Goal: Task Accomplishment & Management: Manage account settings

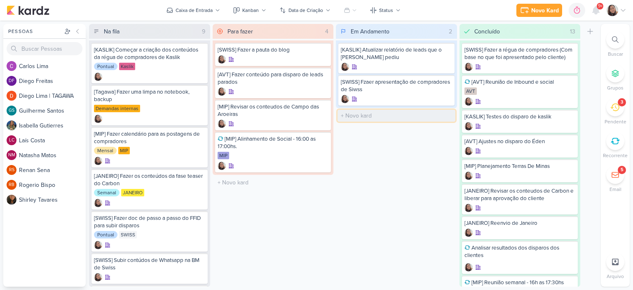
click at [370, 114] on input "text" at bounding box center [396, 116] width 118 height 12
click at [447, 85] on icon at bounding box center [446, 83] width 7 height 7
click at [352, 121] on input "text" at bounding box center [396, 116] width 118 height 12
type input "[AVT] Fazer conteudo do Éden - Peças com preço"
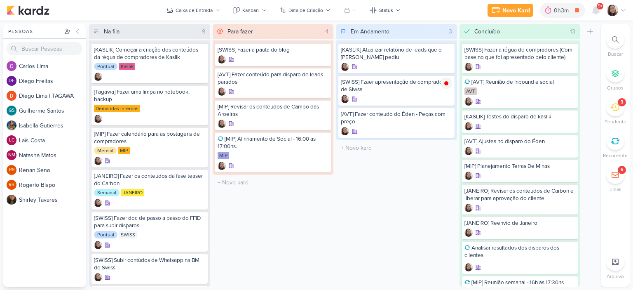
click at [628, 6] on div "Novo Kard Ctrl + k 0h3m [SWISS] Fzaer apresentação de compradores de Siwss 0h3m…" at bounding box center [316, 10] width 633 height 21
click at [625, 11] on icon at bounding box center [623, 10] width 7 height 7
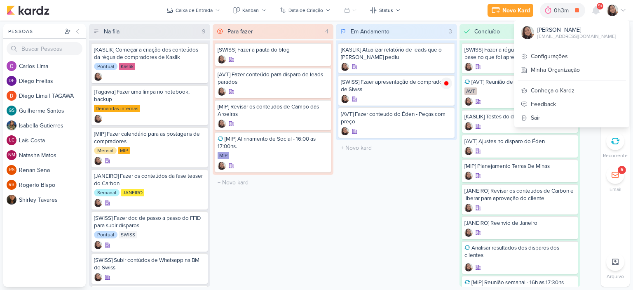
click at [409, 158] on div "Em Andamento 3 Mover Para Esquerda Mover Para Direita Deletar [KASLIK] Atualiza…" at bounding box center [396, 155] width 121 height 262
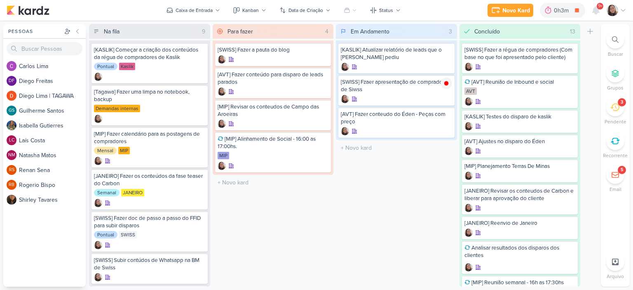
click at [623, 9] on icon at bounding box center [623, 10] width 7 height 7
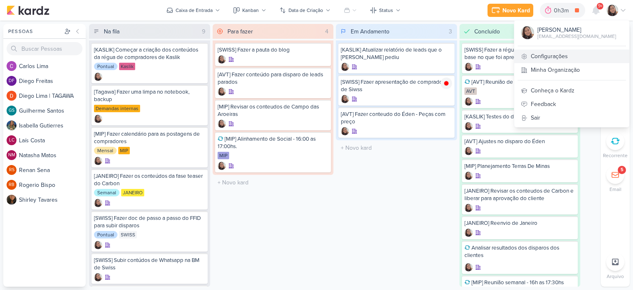
click at [565, 57] on link "Configurações" at bounding box center [571, 56] width 115 height 14
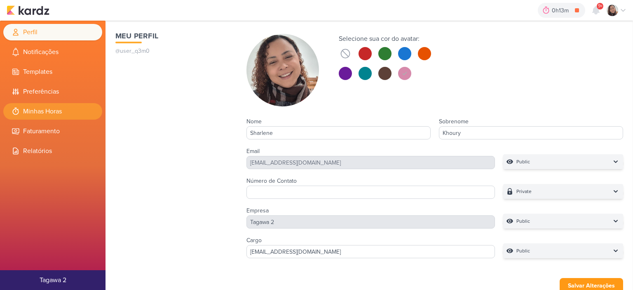
click at [47, 112] on li "Minhas Horas" at bounding box center [52, 111] width 99 height 16
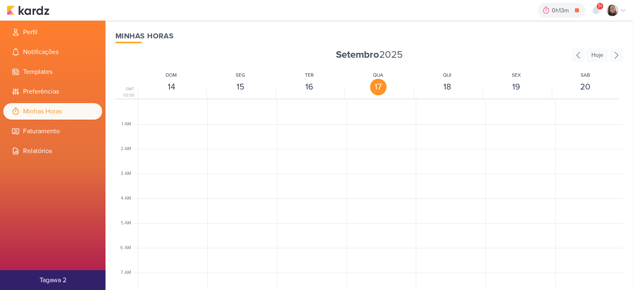
scroll to position [194, 0]
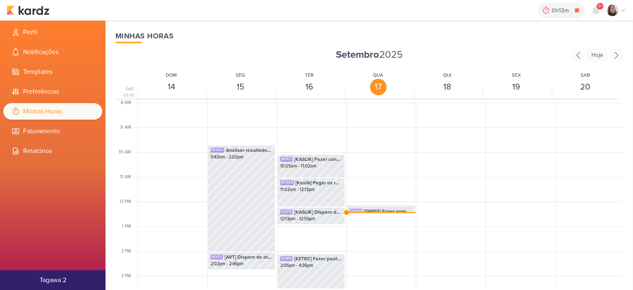
click at [384, 206] on div "SK1419 [SWISS] Fzaer apresentação de compradores de Siwss 12:11pm - 12:27pm" at bounding box center [380, 214] width 67 height 16
select select "pm"
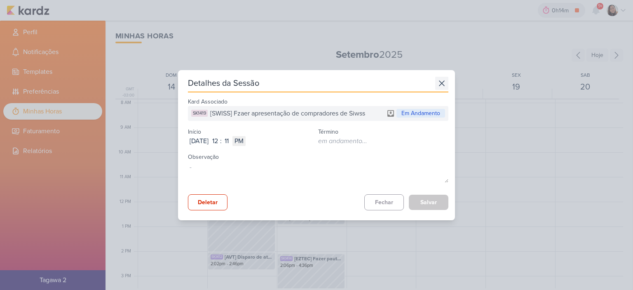
click at [437, 84] on icon at bounding box center [441, 83] width 13 height 13
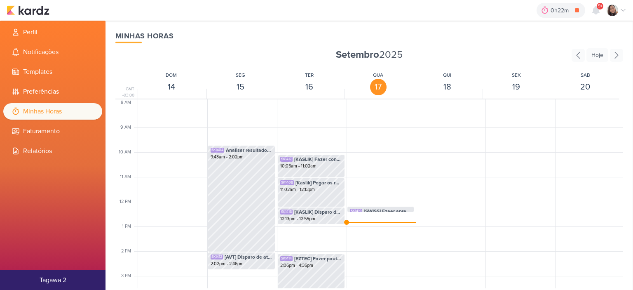
click at [26, 17] on div "0h22m [SWISS] Fzaer apresentação de compradores de Siwss 0h10m Hoje 0h22m Seman…" at bounding box center [317, 10] width 620 height 21
click at [26, 9] on img at bounding box center [28, 10] width 43 height 10
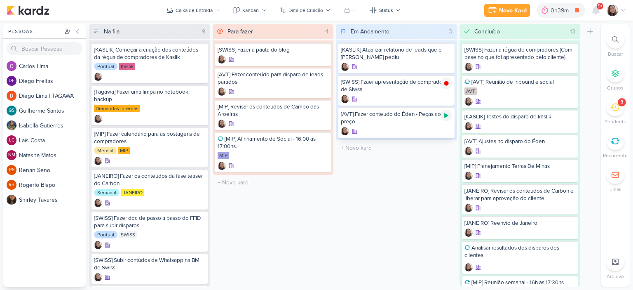
click at [448, 112] on icon at bounding box center [446, 115] width 7 height 7
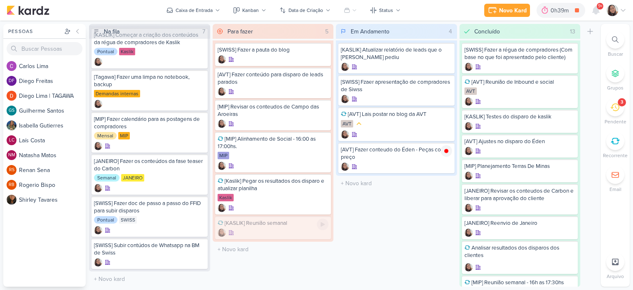
scroll to position [13, 0]
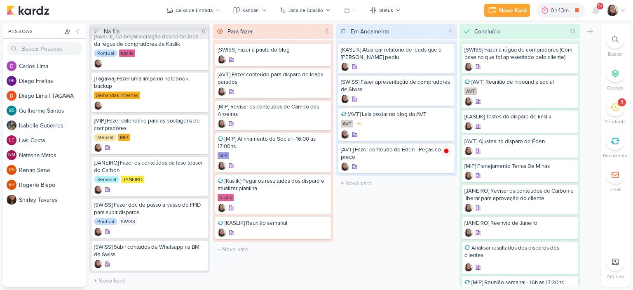
click at [624, 14] on div at bounding box center [616, 11] width 20 height 12
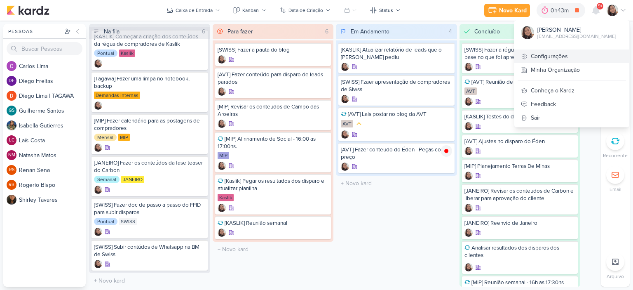
click at [570, 57] on link "Configurações" at bounding box center [571, 56] width 115 height 14
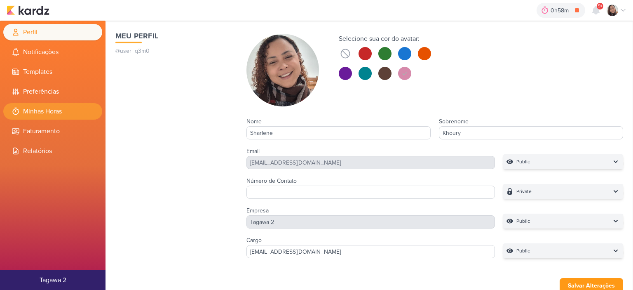
click at [66, 113] on li "Minhas Horas" at bounding box center [52, 111] width 99 height 16
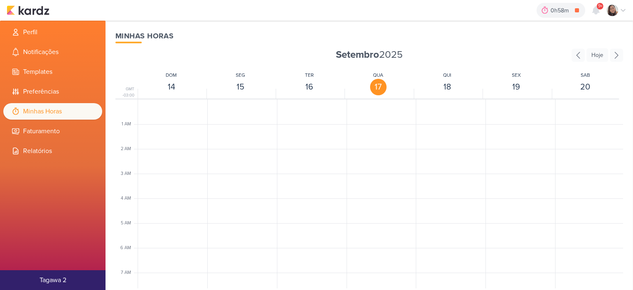
scroll to position [194, 0]
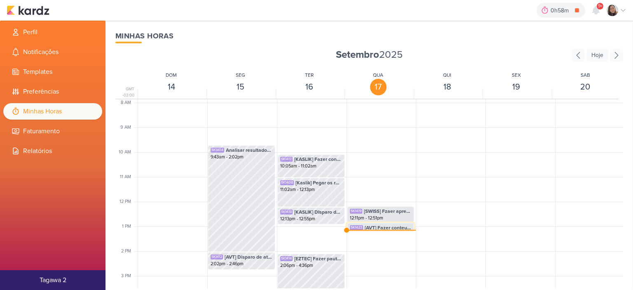
click at [384, 227] on span "[AVT] Fazer conteudo do Éden - Peças com preço" at bounding box center [388, 227] width 47 height 7
select select "pm"
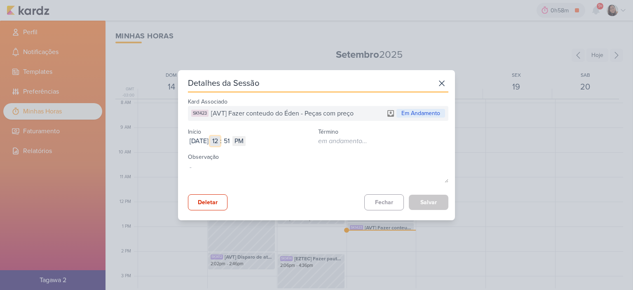
click at [220, 143] on input "12" at bounding box center [215, 141] width 10 height 10
click at [441, 87] on icon at bounding box center [441, 83] width 13 height 13
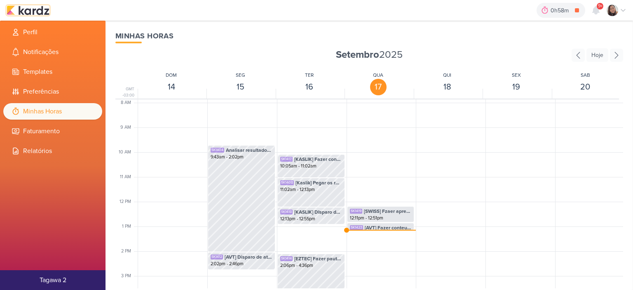
click at [42, 7] on img at bounding box center [28, 10] width 43 height 10
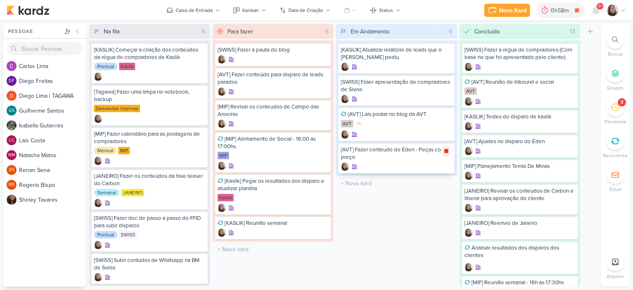
click at [442, 151] on div at bounding box center [446, 151] width 12 height 12
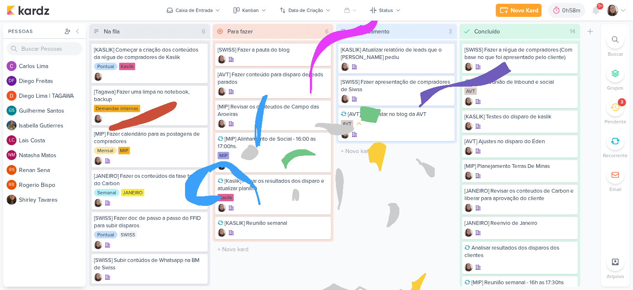
click at [620, 11] on icon at bounding box center [623, 10] width 7 height 7
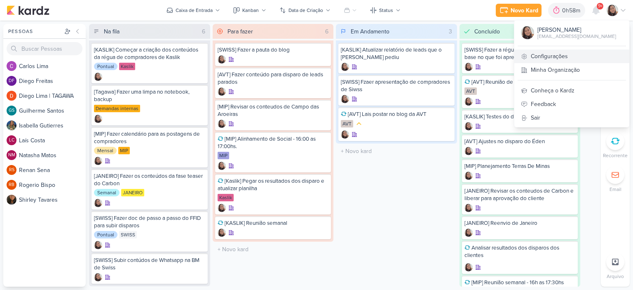
click at [532, 59] on link "Configurações" at bounding box center [571, 56] width 115 height 14
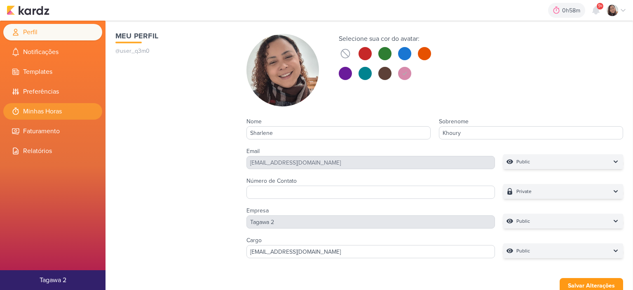
click at [54, 110] on li "Minhas Horas" at bounding box center [52, 111] width 99 height 16
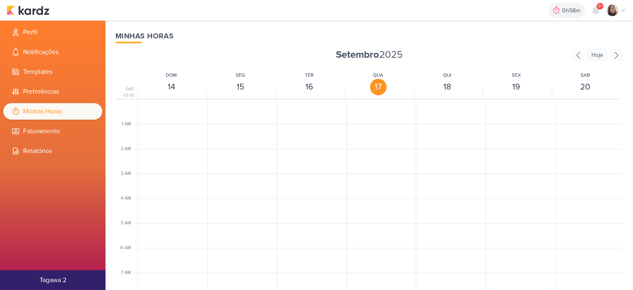
scroll to position [194, 0]
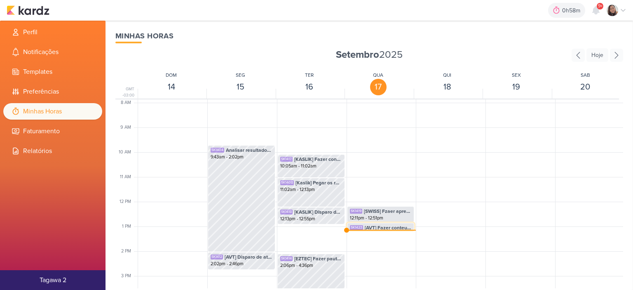
click at [377, 227] on span "[AVT] Fazer conteudo do Éden - Peças com preço" at bounding box center [388, 227] width 47 height 7
select select "pm"
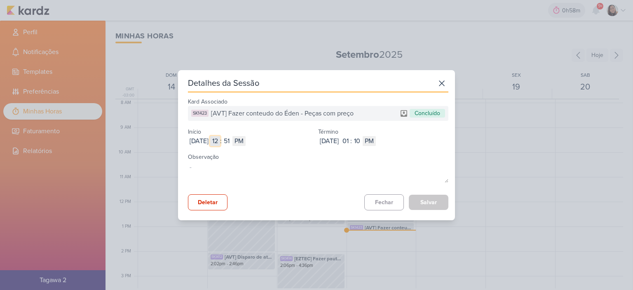
click at [220, 140] on input "12" at bounding box center [215, 141] width 10 height 10
type input "09"
click at [232, 140] on input "51" at bounding box center [227, 141] width 10 height 10
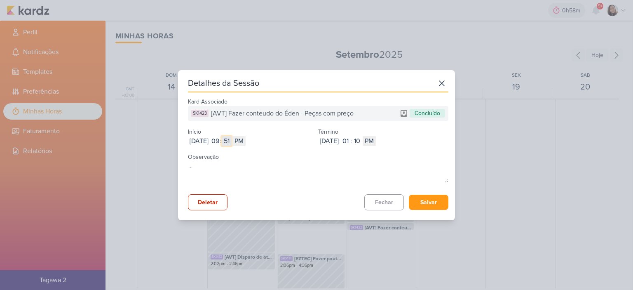
click at [232, 140] on input "51" at bounding box center [227, 141] width 10 height 10
type input "56"
click at [246, 141] on select "AM PM" at bounding box center [238, 141] width 13 height 10
select select "am"
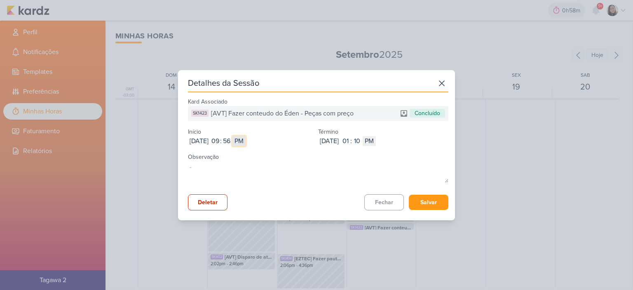
click at [246, 136] on select "AM PM" at bounding box center [238, 141] width 13 height 10
click at [350, 142] on input "01" at bounding box center [345, 141] width 10 height 10
type input "12"
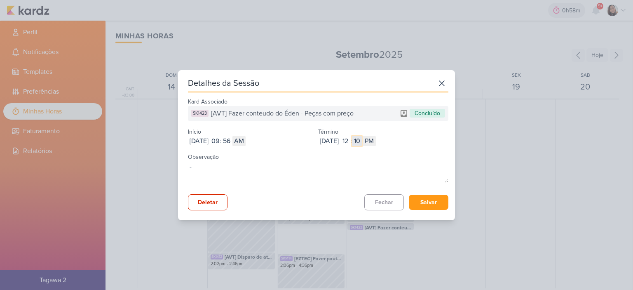
click at [362, 143] on input "10" at bounding box center [357, 141] width 10 height 10
type input "11"
click at [429, 207] on button "Salvar" at bounding box center [429, 201] width 40 height 15
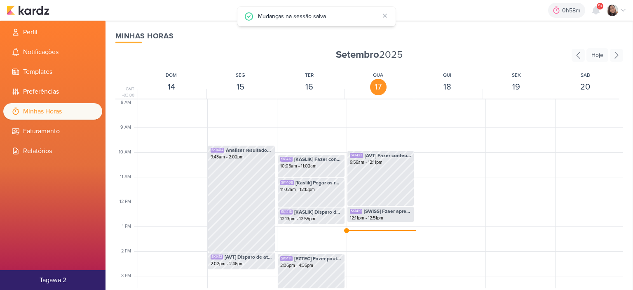
click at [428, 204] on div at bounding box center [450, 201] width 68 height 593
click at [40, 6] on img at bounding box center [28, 10] width 43 height 10
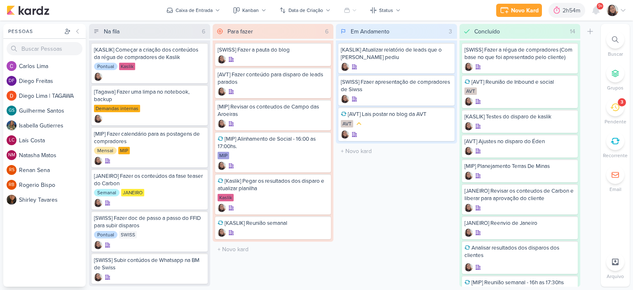
click at [621, 9] on icon at bounding box center [623, 10] width 4 height 2
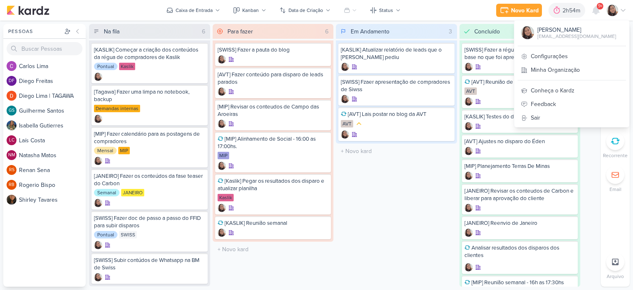
click at [545, 47] on div "[PERSON_NAME] [EMAIL_ADDRESS][DOMAIN_NAME] Configurações Minha Organização Conh…" at bounding box center [572, 74] width 116 height 108
click at [541, 54] on link "Configurações" at bounding box center [571, 56] width 115 height 14
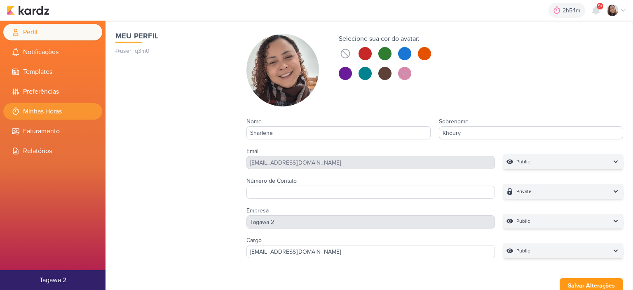
click at [54, 112] on li "Minhas Horas" at bounding box center [52, 111] width 99 height 16
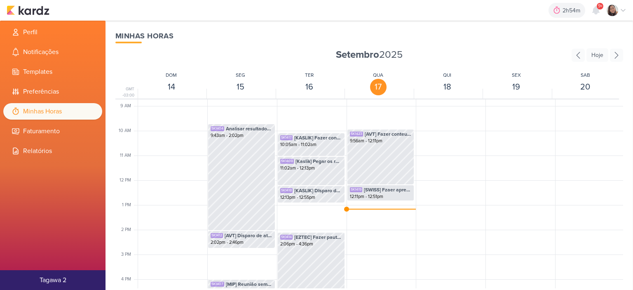
scroll to position [236, 0]
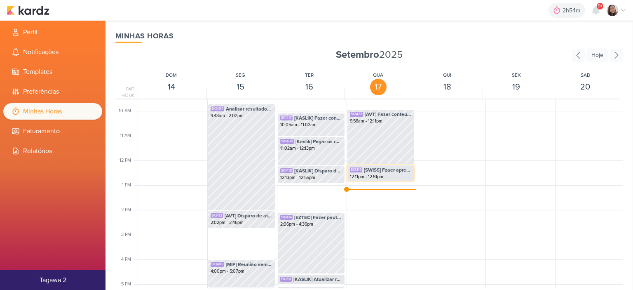
click at [371, 174] on div "12:11pm - 12:51pm" at bounding box center [381, 176] width 62 height 7
select select "pm"
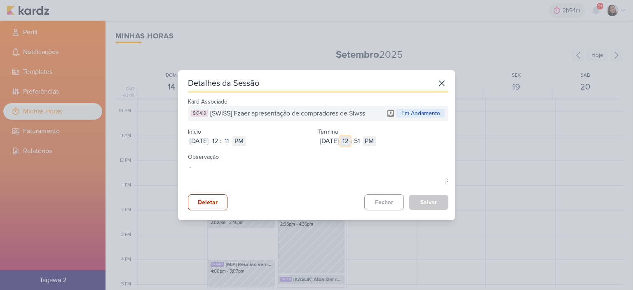
click at [350, 142] on input "12" at bounding box center [345, 141] width 10 height 10
click at [350, 141] on input "12" at bounding box center [345, 141] width 10 height 10
type input "1"
click at [362, 141] on input "51" at bounding box center [357, 141] width 10 height 10
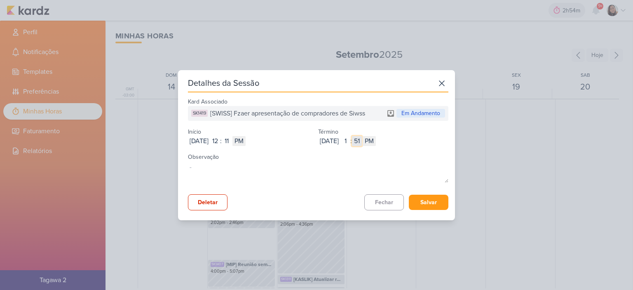
type input "51"
type input "5"
type input "10"
click at [414, 200] on button "Salvar" at bounding box center [429, 201] width 40 height 15
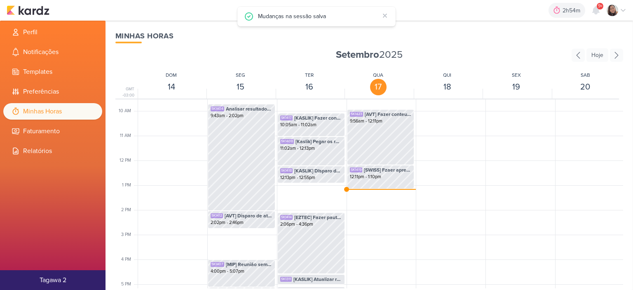
click at [41, 15] on div "2h54m Sessão desligada... Hoje 2h54m Semana 0h0m Mês 0h0m Nenhuma Sessão" at bounding box center [317, 10] width 620 height 21
click at [41, 7] on img at bounding box center [28, 10] width 43 height 10
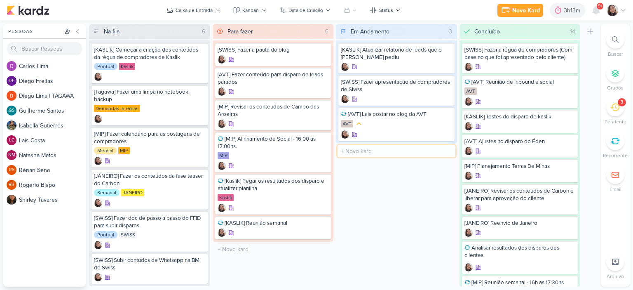
click at [374, 152] on input "text" at bounding box center [396, 151] width 118 height 12
type input "[AVT] Fazer as peças deo Éden"
click at [448, 151] on icon at bounding box center [446, 150] width 7 height 7
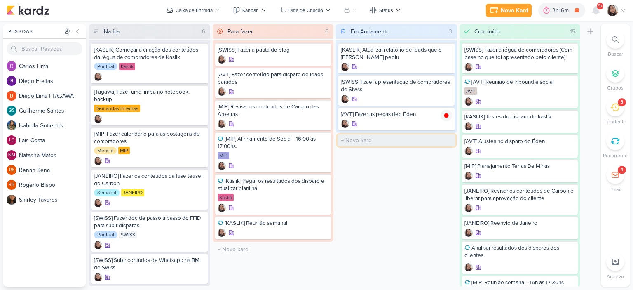
click at [369, 137] on input "text" at bounding box center [396, 140] width 118 height 12
type input "[KASLIK] Disparo do dia 17/09 - Corretores"
click at [381, 166] on input "text" at bounding box center [396, 165] width 118 height 12
type input "[KASLIK] Disparo do dia 18/09 - Médicos"
click at [445, 141] on icon at bounding box center [446, 140] width 4 height 5
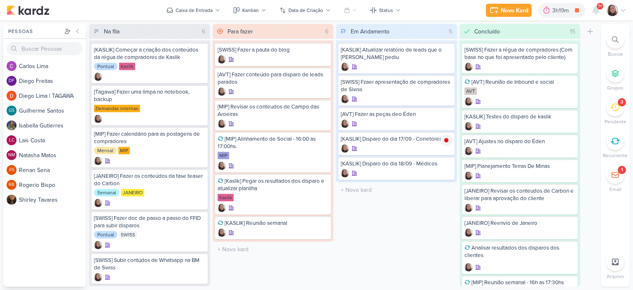
click at [622, 10] on icon at bounding box center [623, 10] width 4 height 2
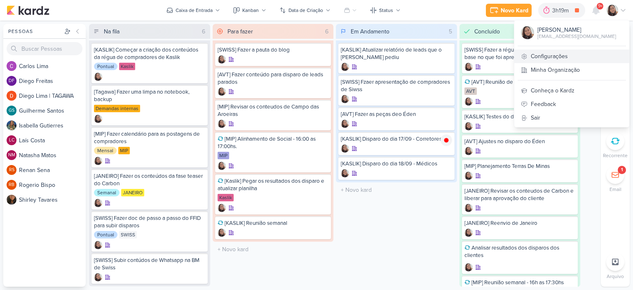
click at [550, 61] on link "Configurações" at bounding box center [571, 56] width 115 height 14
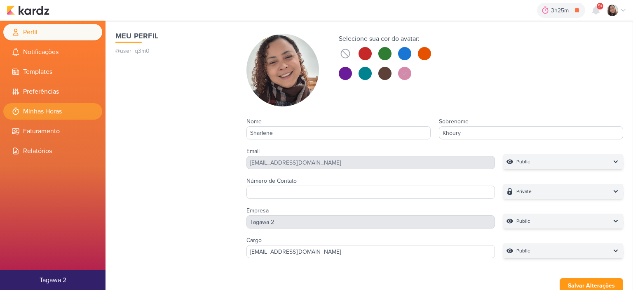
click at [77, 115] on li "Minhas Horas" at bounding box center [52, 111] width 99 height 16
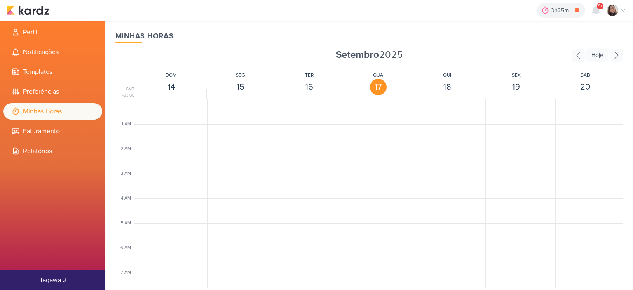
scroll to position [194, 0]
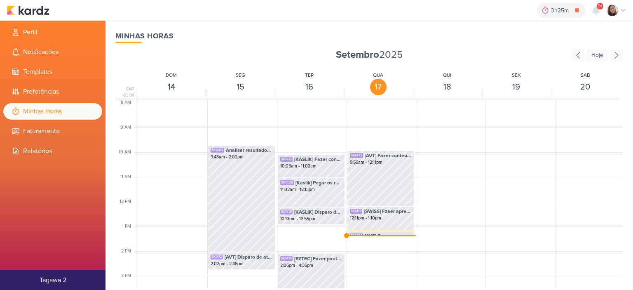
click at [393, 233] on span "[AVT] Fazer as peças deo Éden" at bounding box center [388, 235] width 47 height 7
select select "pm"
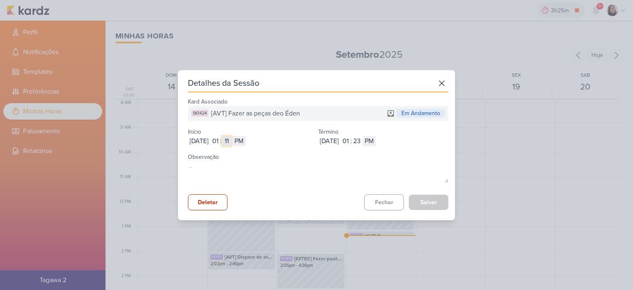
click at [232, 143] on input "11" at bounding box center [227, 141] width 10 height 10
click at [439, 82] on icon at bounding box center [441, 83] width 5 height 5
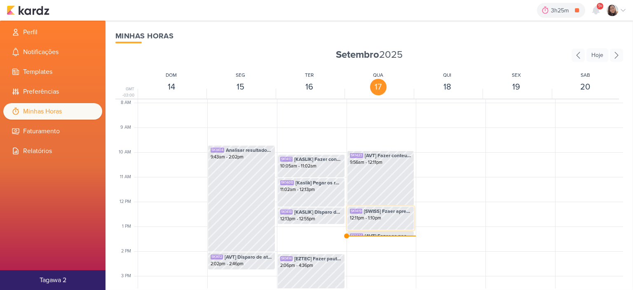
click at [386, 214] on span "[SWISS] Fzaer apresentação de compradores de Siwss" at bounding box center [388, 210] width 48 height 7
select select "pm"
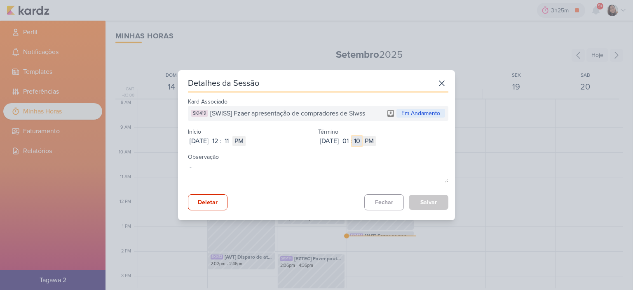
click at [362, 143] on input "10" at bounding box center [357, 141] width 10 height 10
type input "11"
click at [424, 201] on button "Salvar" at bounding box center [429, 201] width 40 height 15
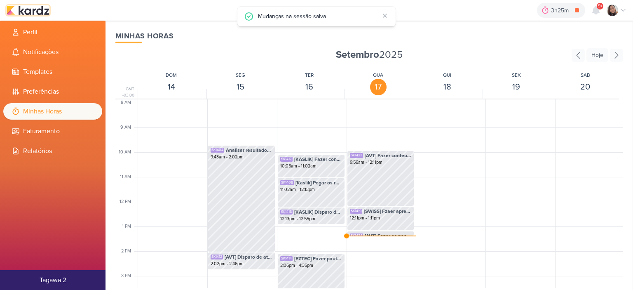
click at [29, 7] on img at bounding box center [28, 10] width 43 height 10
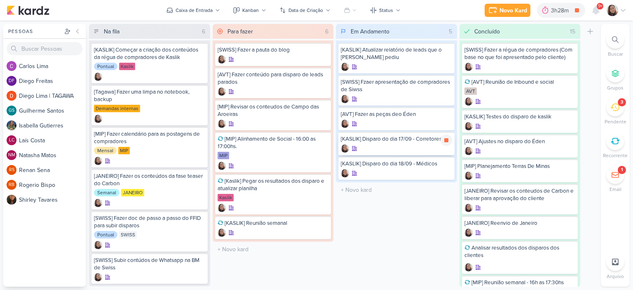
click at [378, 141] on div "[KASLIK] Disparo do dia 17/09 - Corretores" at bounding box center [396, 138] width 111 height 7
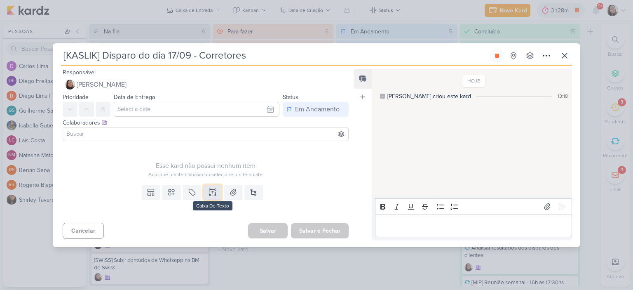
click at [205, 189] on button at bounding box center [213, 192] width 18 height 15
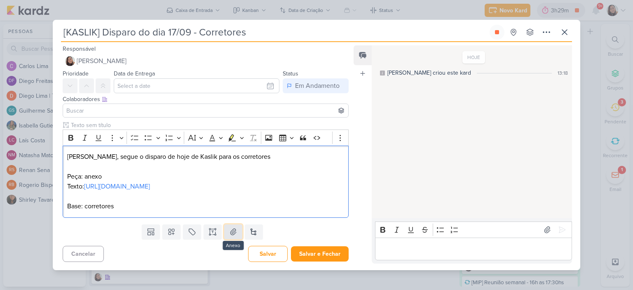
click at [230, 236] on icon at bounding box center [233, 231] width 8 height 8
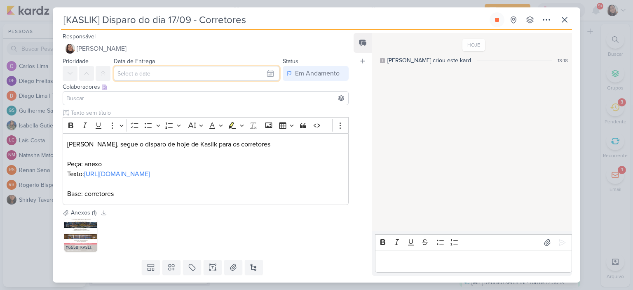
click at [264, 71] on input "text" at bounding box center [197, 73] width 166 height 15
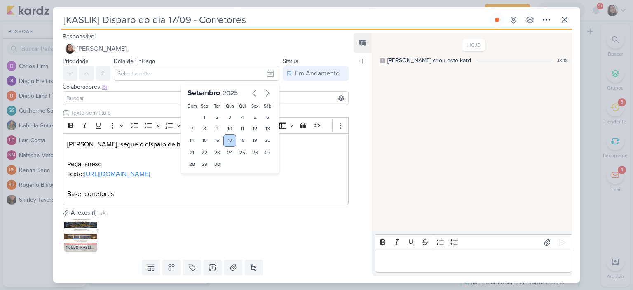
click at [229, 140] on div "17" at bounding box center [229, 140] width 13 height 12
type input "17 de setembro de 2025 às 23:59"
click at [225, 138] on div "17" at bounding box center [229, 140] width 13 height 12
click at [133, 113] on input "text" at bounding box center [200, 112] width 263 height 9
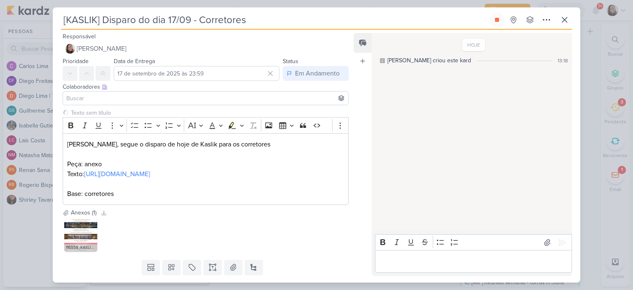
click at [131, 102] on input at bounding box center [206, 98] width 282 height 10
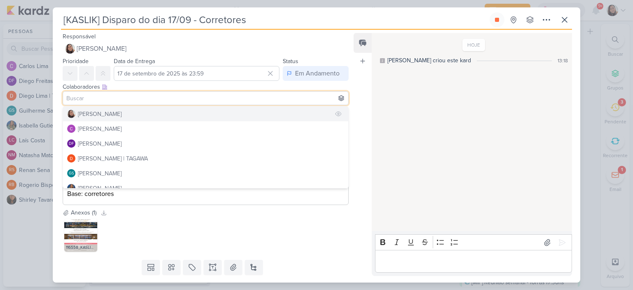
click at [112, 112] on div "[PERSON_NAME]" at bounding box center [100, 114] width 44 height 9
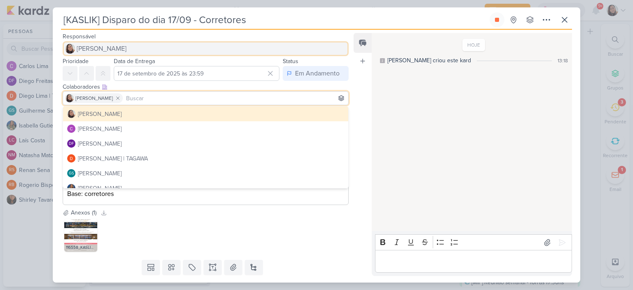
click at [100, 47] on span "[PERSON_NAME]" at bounding box center [102, 49] width 50 height 10
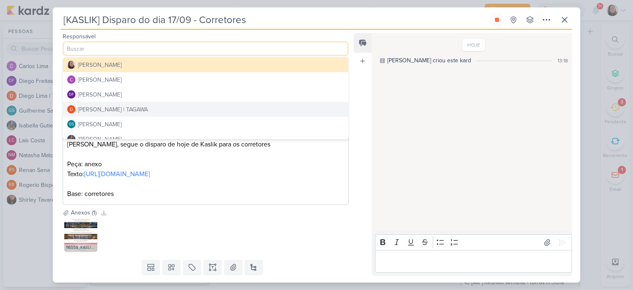
click at [105, 107] on div "Diego Lima | TAGAWA" at bounding box center [113, 109] width 70 height 9
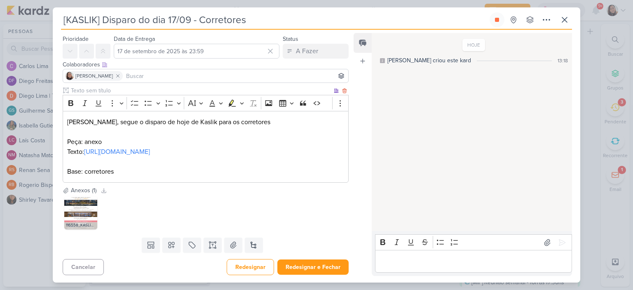
scroll to position [42, 0]
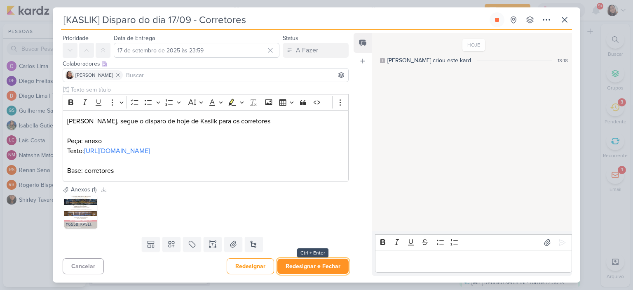
click at [306, 271] on button "Redesignar e Fechar" at bounding box center [312, 265] width 71 height 15
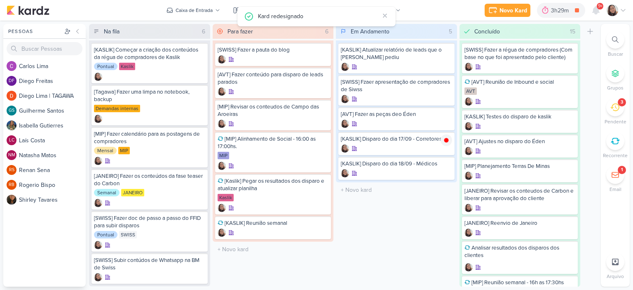
scroll to position [0, 0]
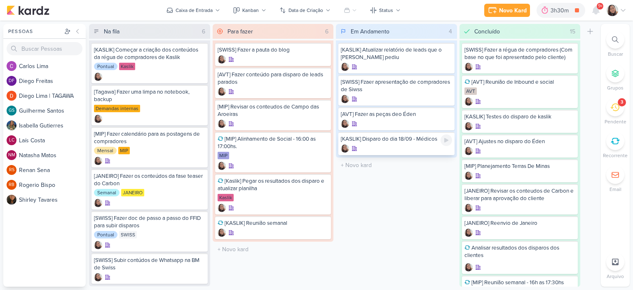
click at [392, 140] on div "[KASLIK] Disparo do dia 18/09 - Médicos" at bounding box center [396, 138] width 111 height 7
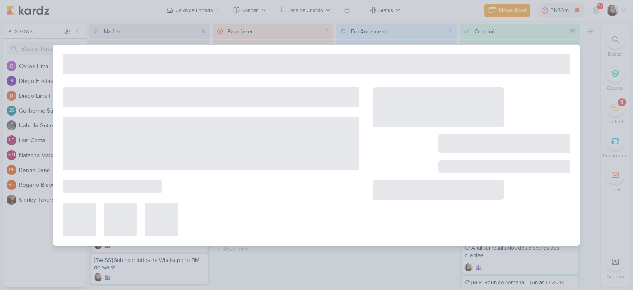
type input "[KASLIK] Disparo do dia 18/09 - Médicos"
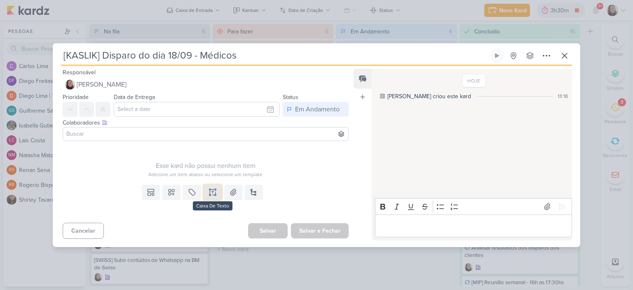
click at [210, 197] on button at bounding box center [213, 192] width 18 height 15
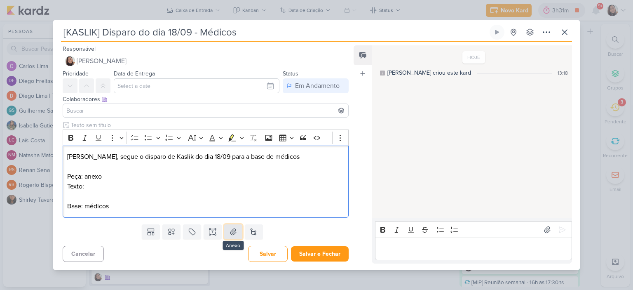
click at [229, 236] on button at bounding box center [233, 231] width 18 height 15
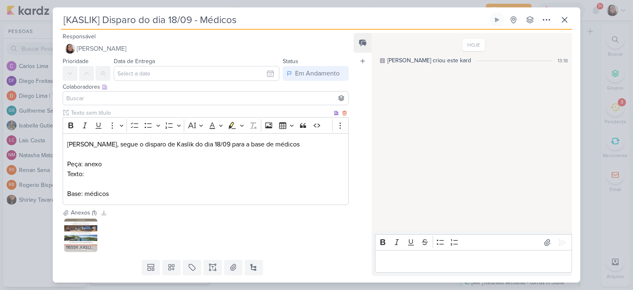
click at [228, 176] on p "Texto:" at bounding box center [205, 174] width 277 height 10
click at [159, 176] on p "Texto:" at bounding box center [205, 174] width 277 height 10
click at [266, 76] on input "text" at bounding box center [197, 73] width 166 height 15
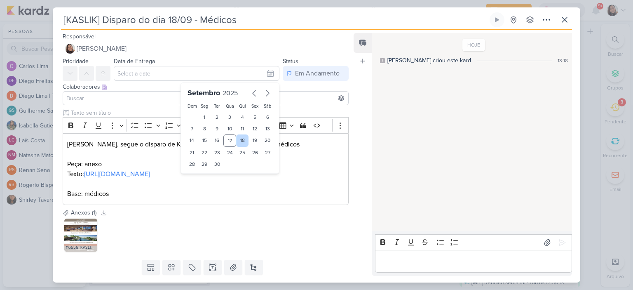
click at [239, 136] on div "18" at bounding box center [242, 140] width 13 height 12
type input "18 de setembro de 2025 às 23:59"
click at [115, 100] on input at bounding box center [206, 98] width 282 height 10
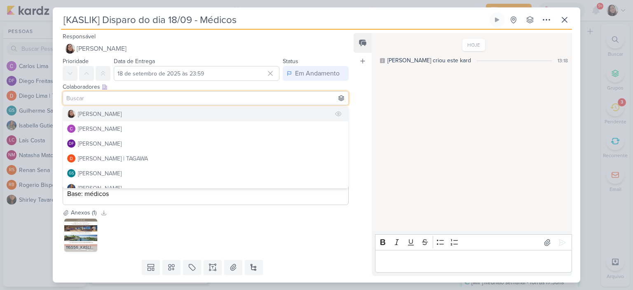
click at [112, 110] on div "[PERSON_NAME]" at bounding box center [100, 114] width 44 height 9
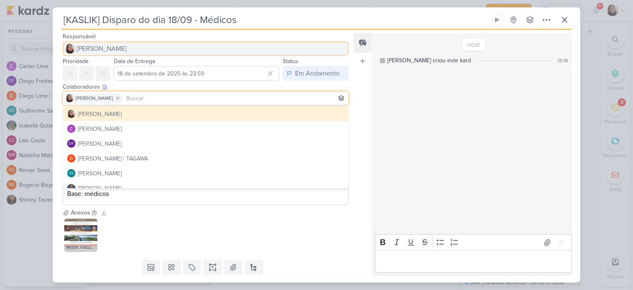
click at [127, 41] on button "[PERSON_NAME]" at bounding box center [206, 48] width 286 height 15
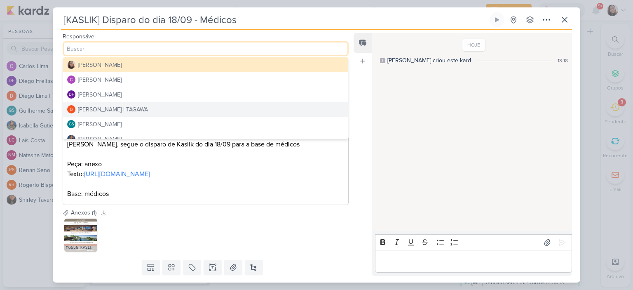
click at [108, 105] on div "Diego Lima | TAGAWA" at bounding box center [113, 109] width 70 height 9
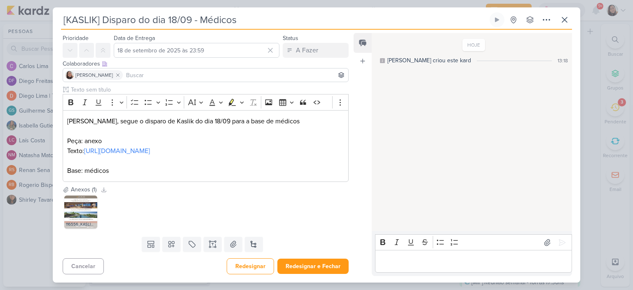
scroll to position [33, 0]
click at [323, 267] on button "Redesignar e Fechar" at bounding box center [312, 265] width 71 height 15
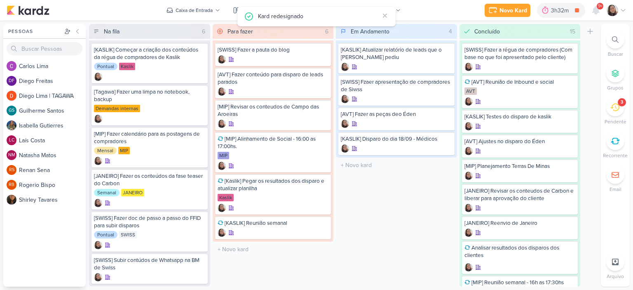
scroll to position [0, 0]
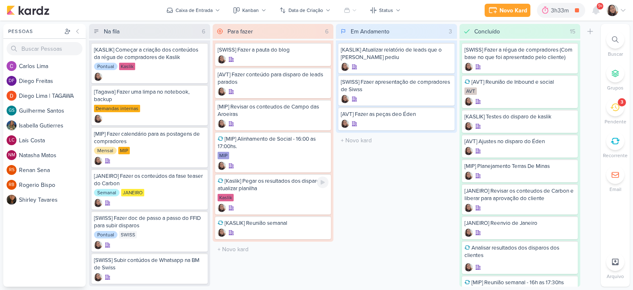
click at [426, 154] on div "Em Andamento 3 Mover Para Esquerda Mover Para Direita Deletar [KASLIK] Atualiza…" at bounding box center [396, 155] width 121 height 262
click at [321, 140] on icon at bounding box center [323, 140] width 4 height 5
